Goal: Task Accomplishment & Management: Manage account settings

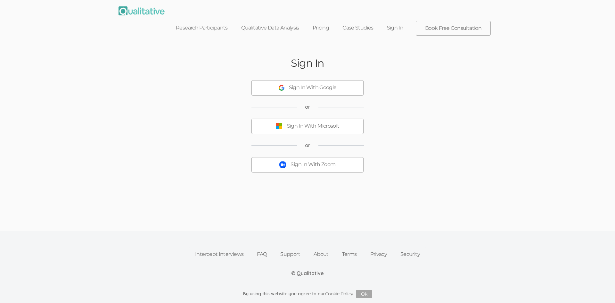
click at [314, 161] on div "Sign In With Zoom" at bounding box center [312, 164] width 45 height 7
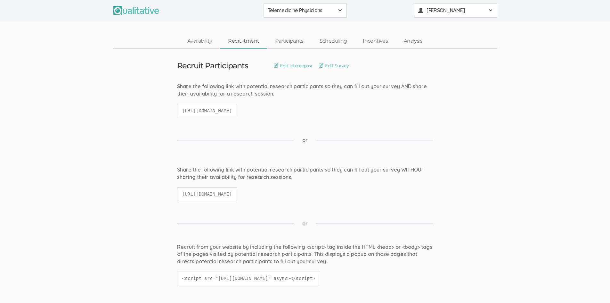
click at [493, 10] on span at bounding box center [490, 10] width 5 height 5
click at [439, 78] on link "Plans & Billing" at bounding box center [455, 76] width 83 height 13
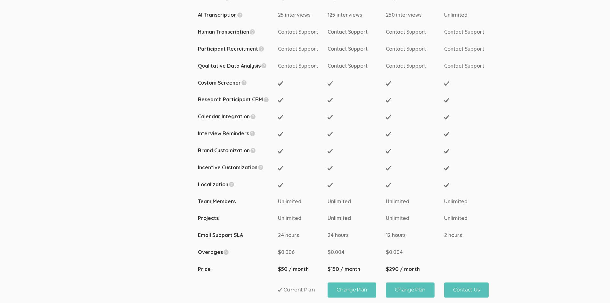
scroll to position [258, 0]
